Goal: Task Accomplishment & Management: Use online tool/utility

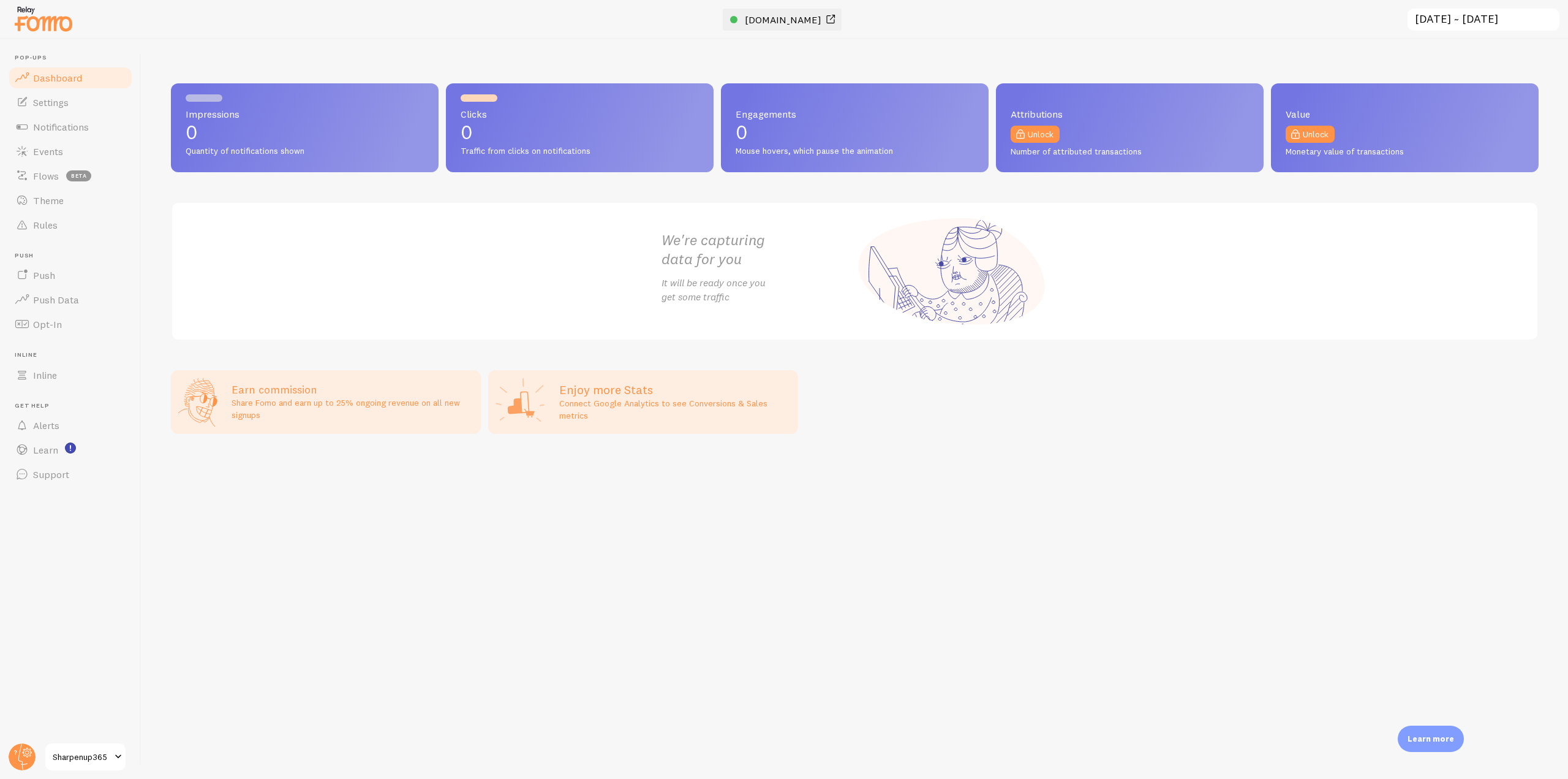
click at [785, 23] on span "[DOMAIN_NAME]" at bounding box center [783, 19] width 77 height 12
click at [67, 135] on link "Notifications" at bounding box center [71, 127] width 126 height 25
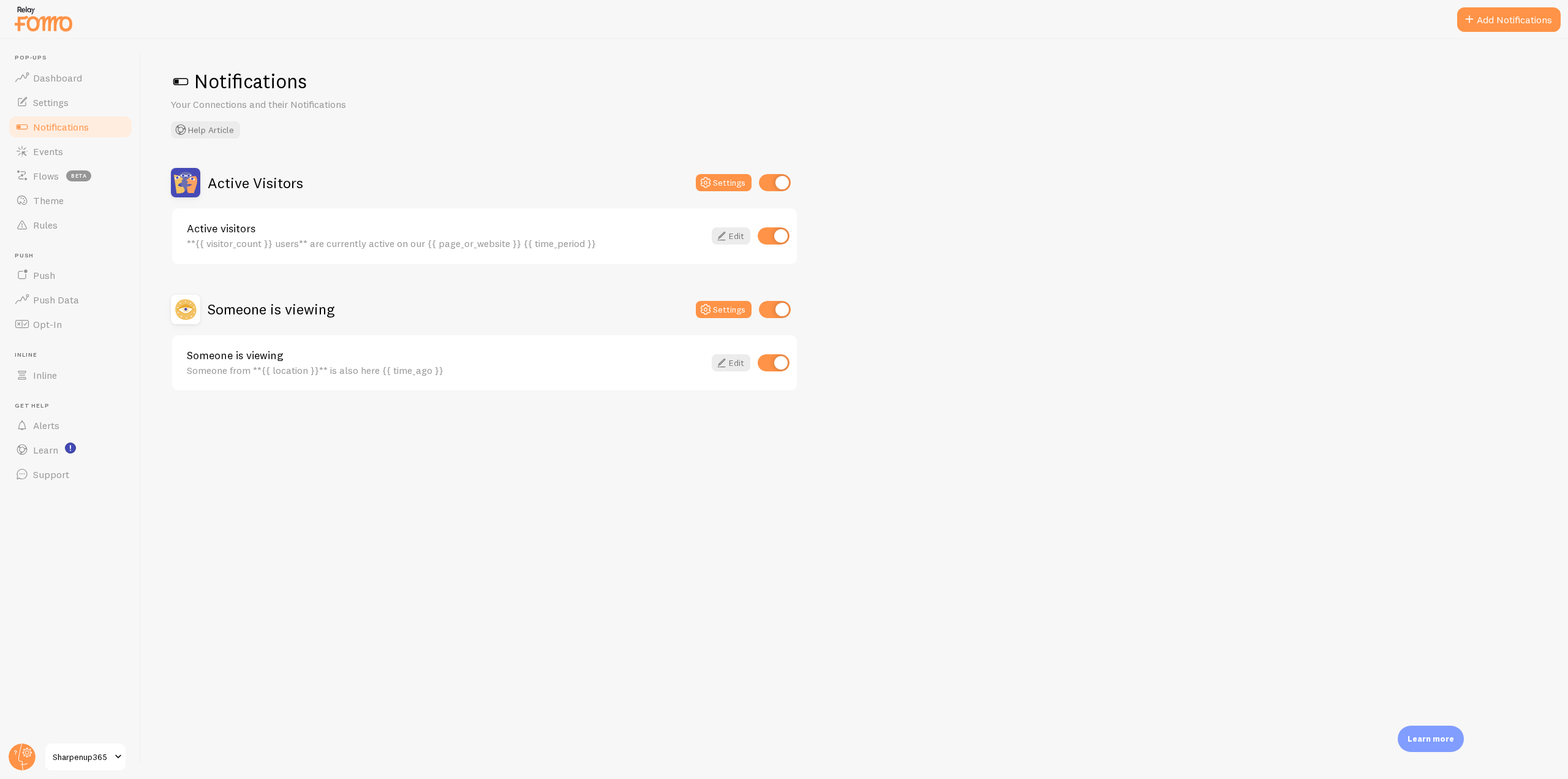
click at [89, 127] on link "Notifications" at bounding box center [71, 127] width 126 height 25
click at [89, 143] on link "Events" at bounding box center [71, 151] width 126 height 25
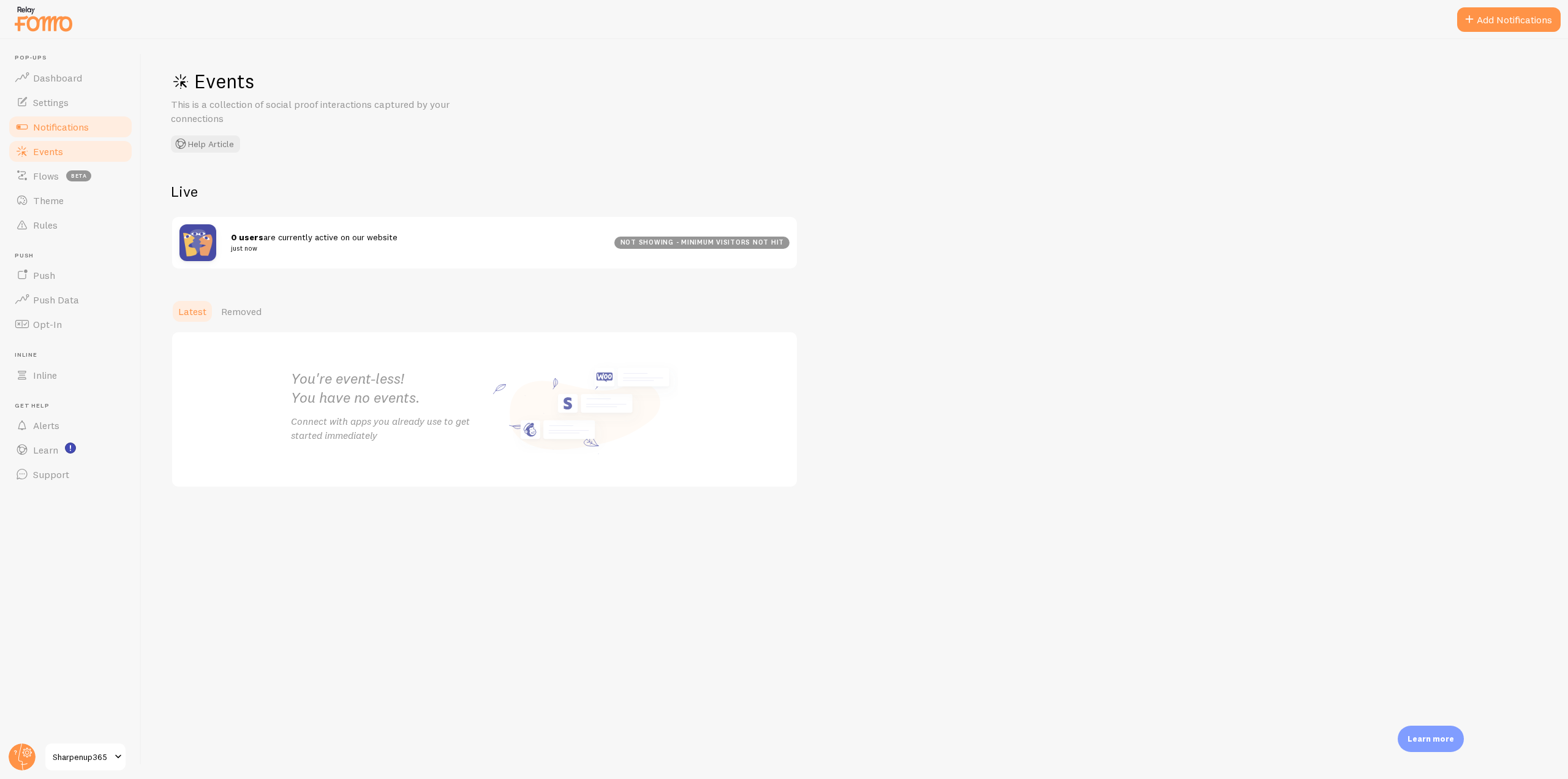
click at [89, 131] on span "Notifications" at bounding box center [61, 127] width 56 height 12
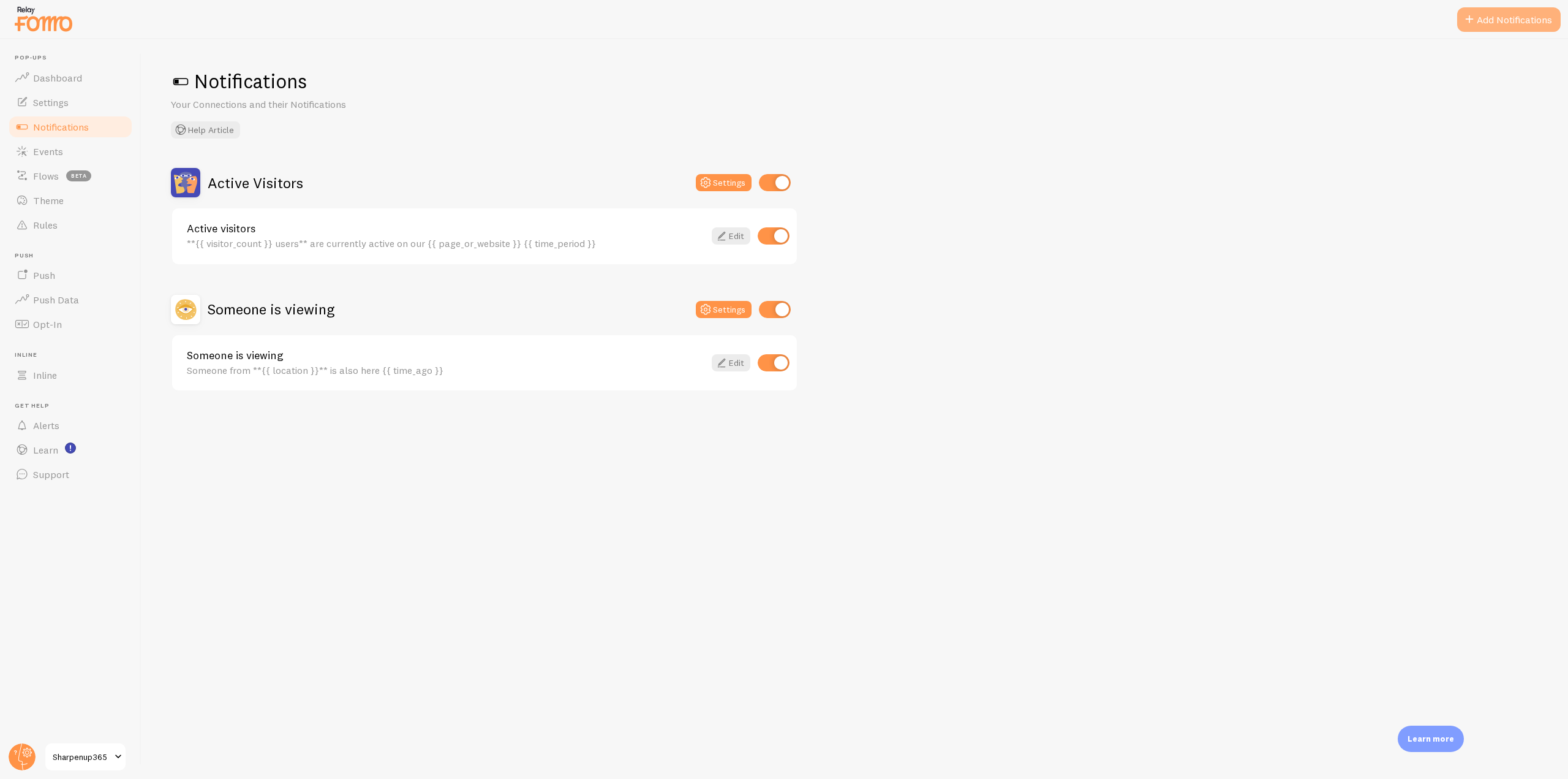
click at [1500, 25] on button "Add Notifications" at bounding box center [1509, 19] width 104 height 25
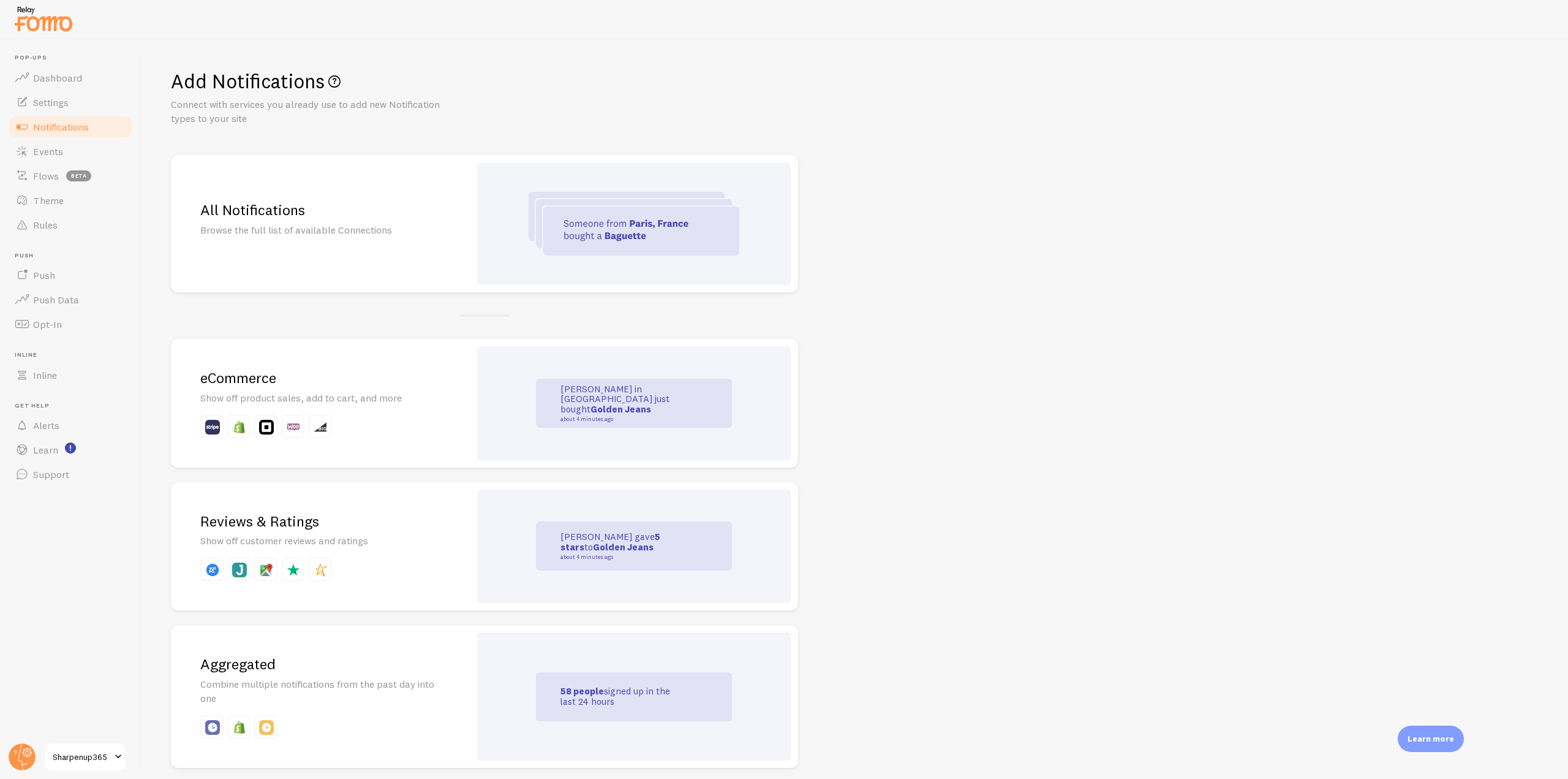
click at [461, 403] on div "eCommerce Show off product sales, add to cart, and more" at bounding box center [320, 403] width 299 height 129
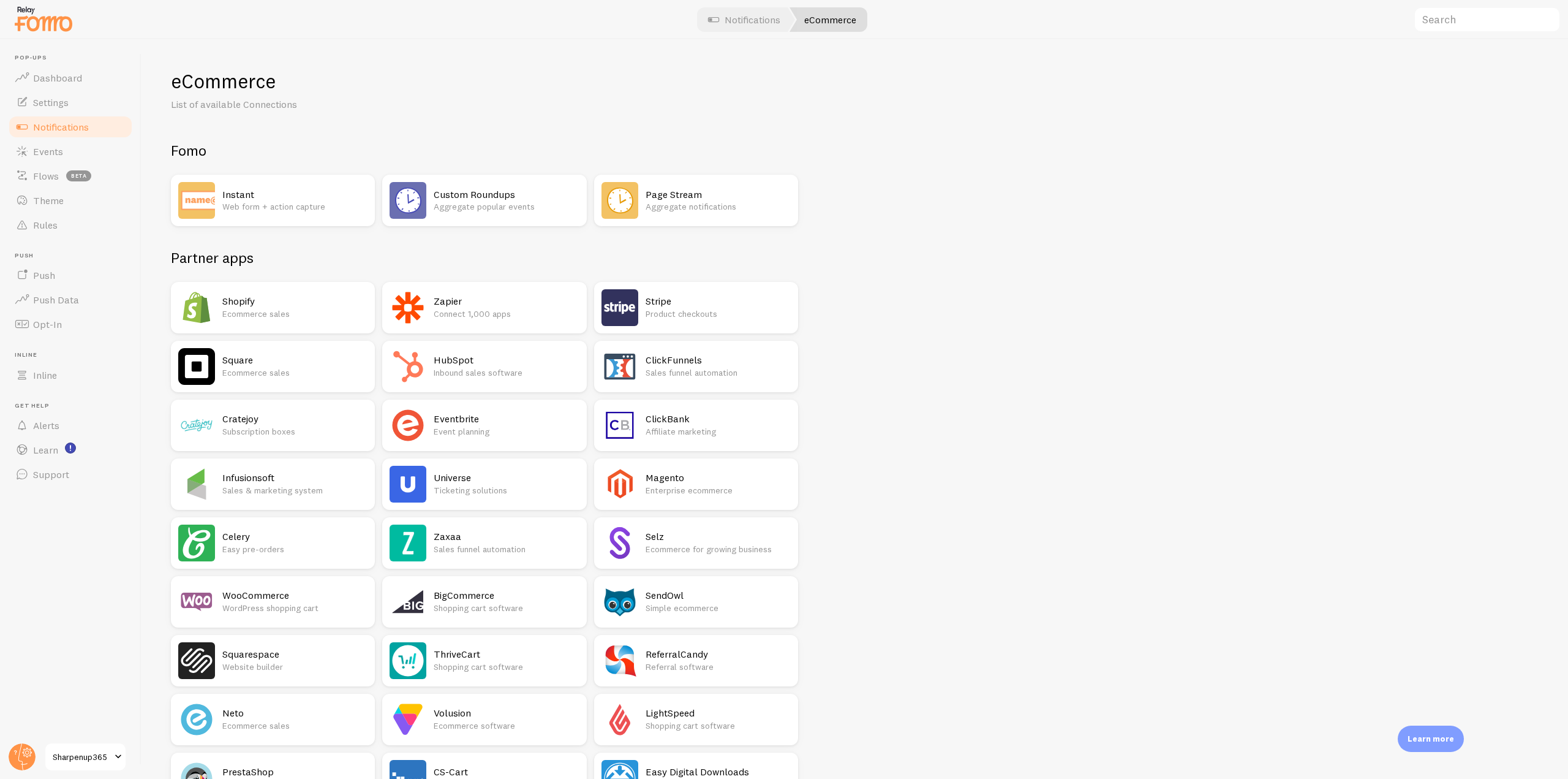
click at [312, 304] on h2 "Shopify" at bounding box center [295, 301] width 145 height 13
